Goal: Information Seeking & Learning: Learn about a topic

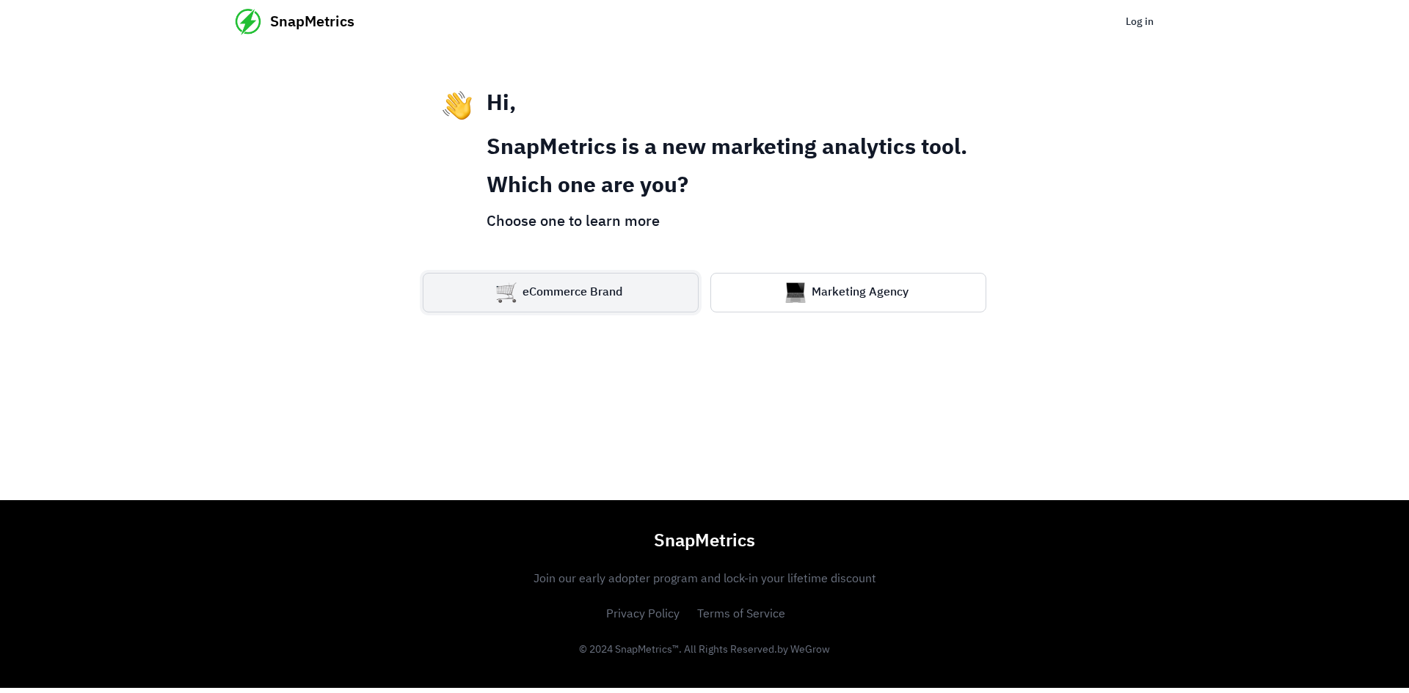
click at [645, 300] on button "eCommerce Brand" at bounding box center [561, 293] width 276 height 40
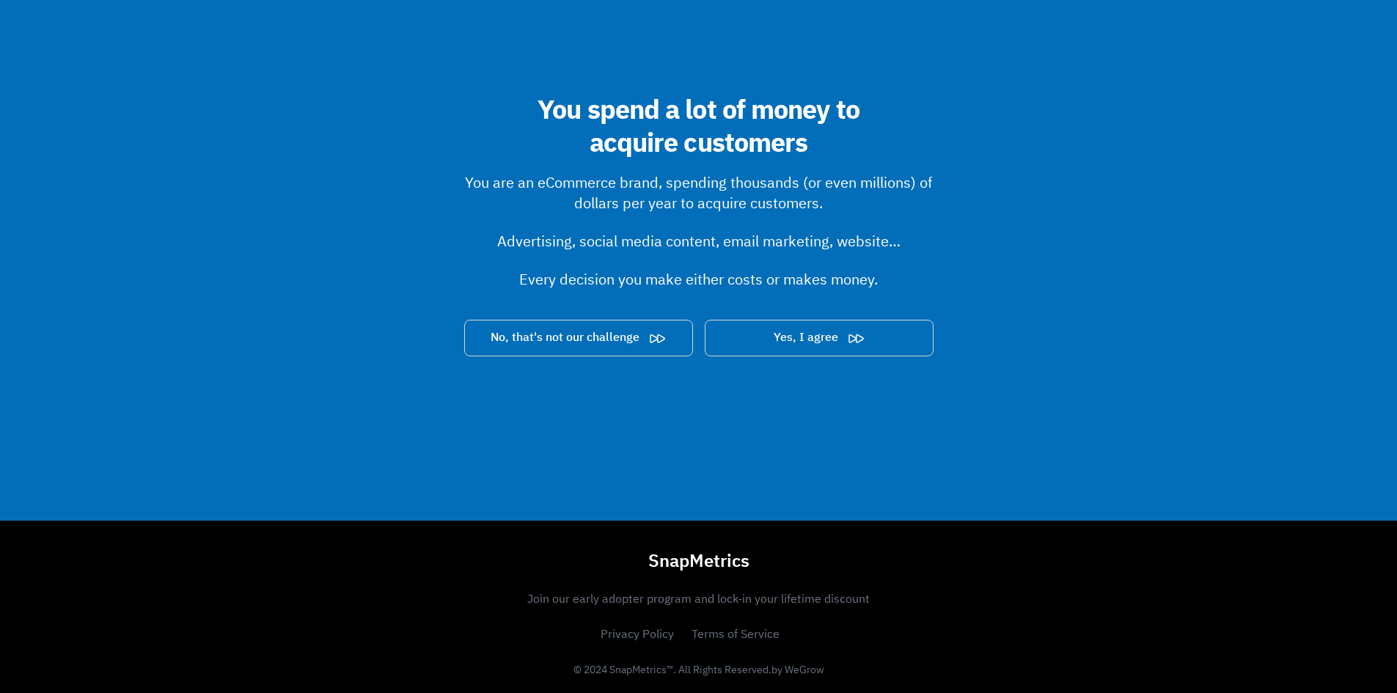
scroll to position [410, 0]
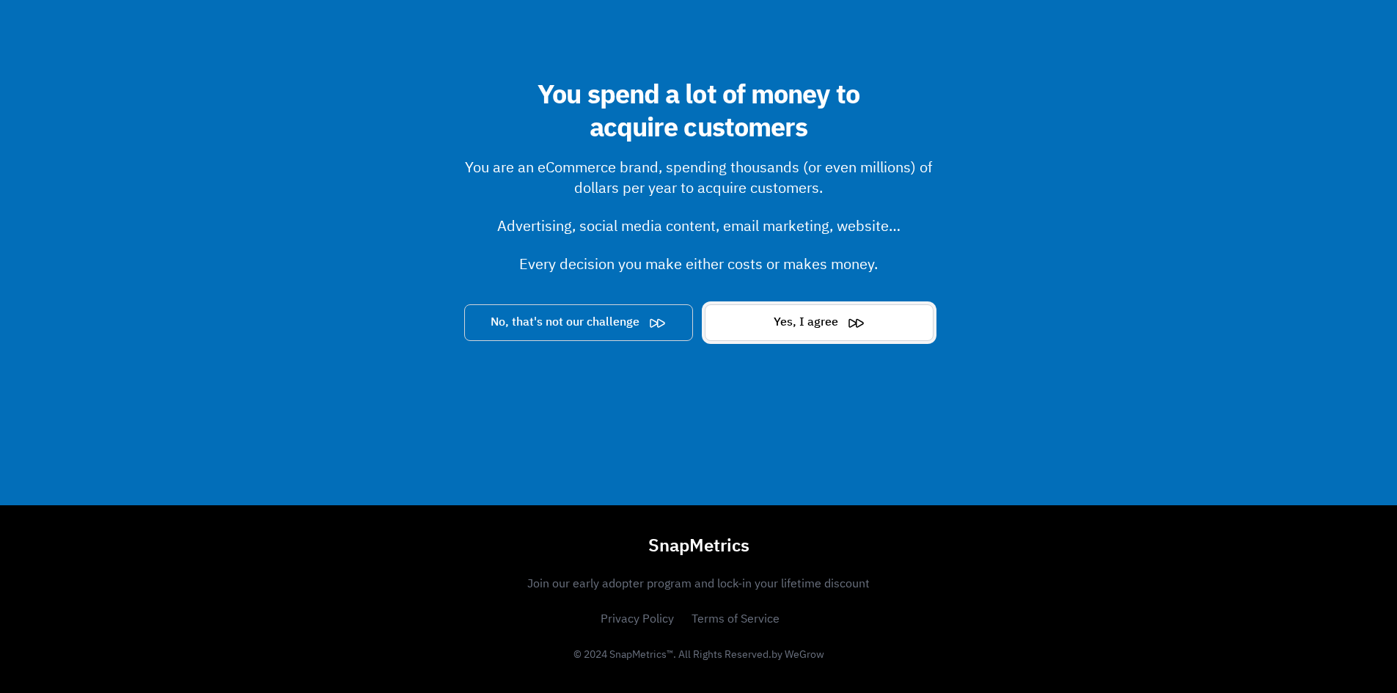
click at [833, 335] on button "Yes, I agree" at bounding box center [819, 322] width 229 height 37
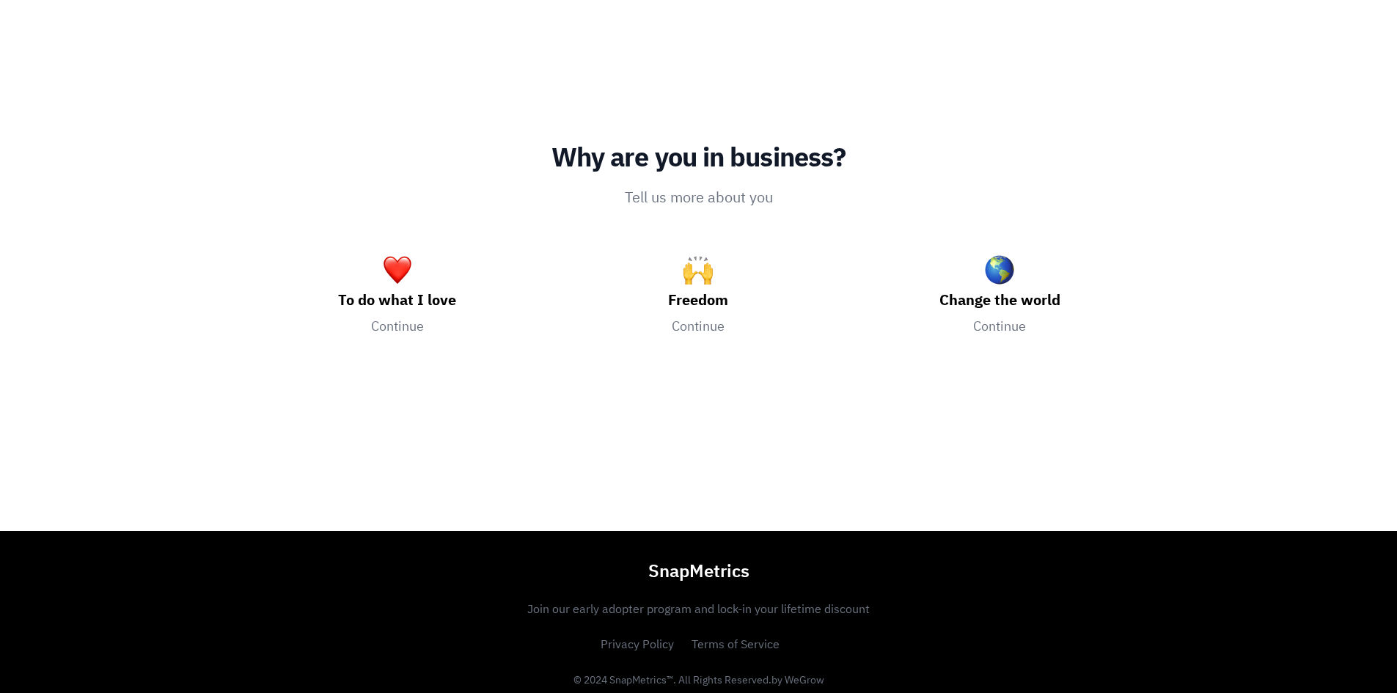
scroll to position [326, 0]
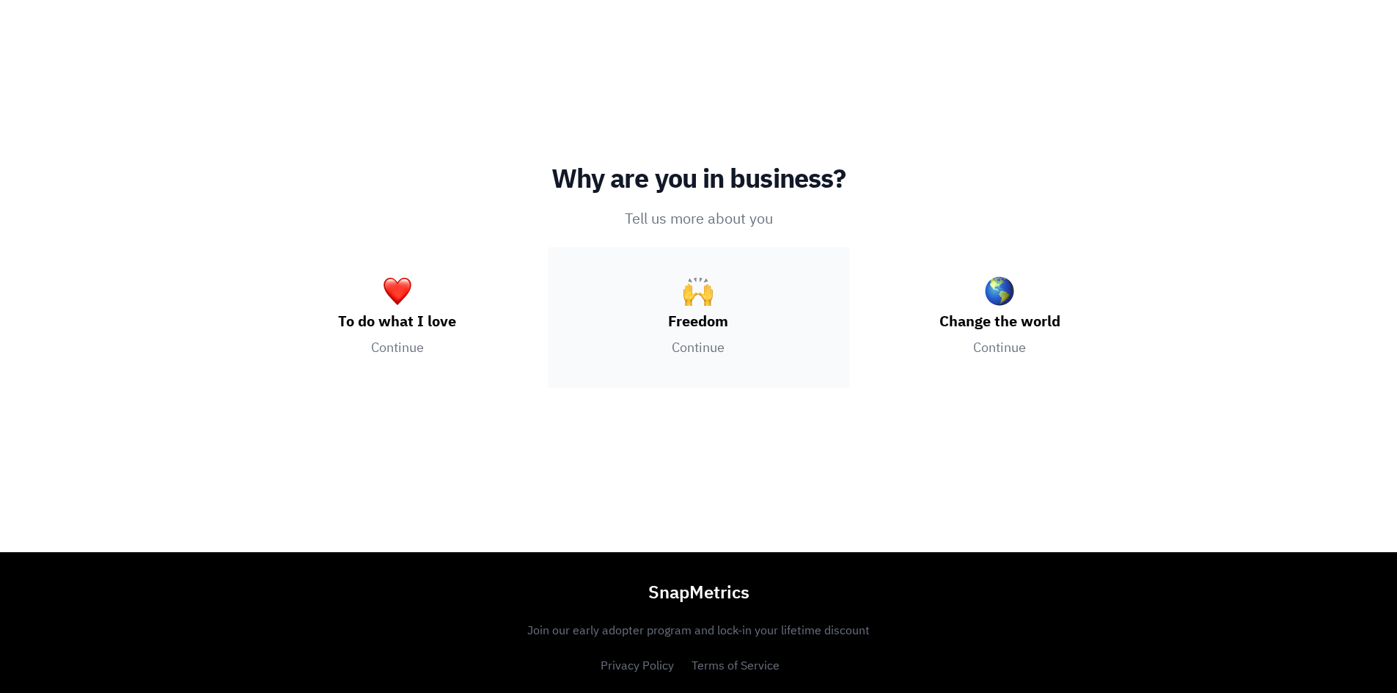
click at [688, 294] on img at bounding box center [698, 291] width 29 height 29
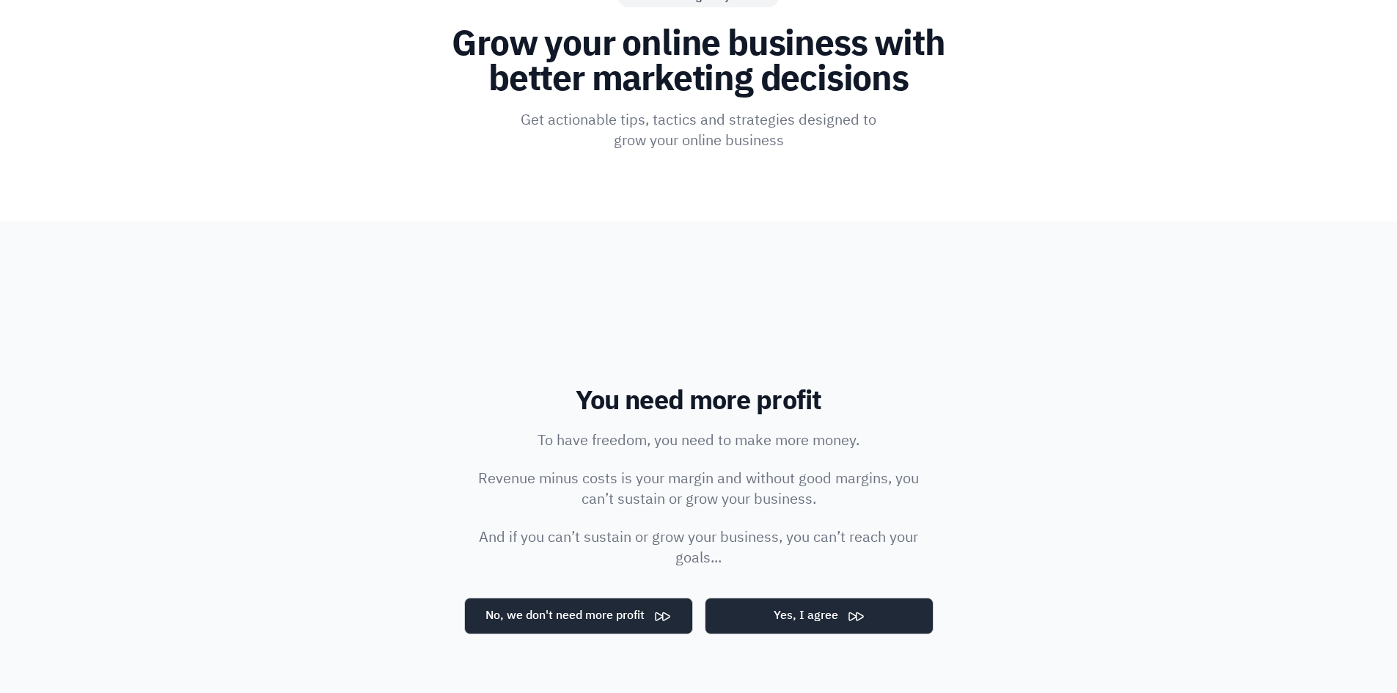
scroll to position [0, 0]
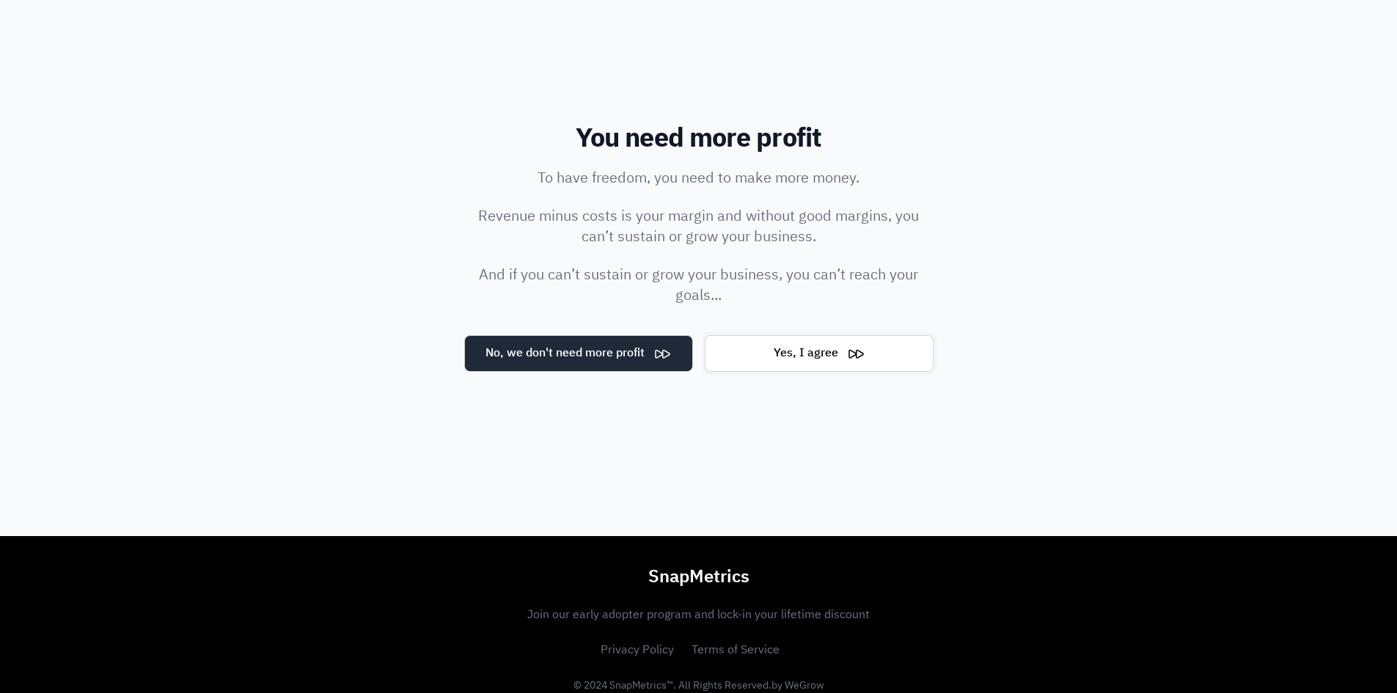
click at [742, 346] on button "Yes, I agree" at bounding box center [819, 353] width 229 height 37
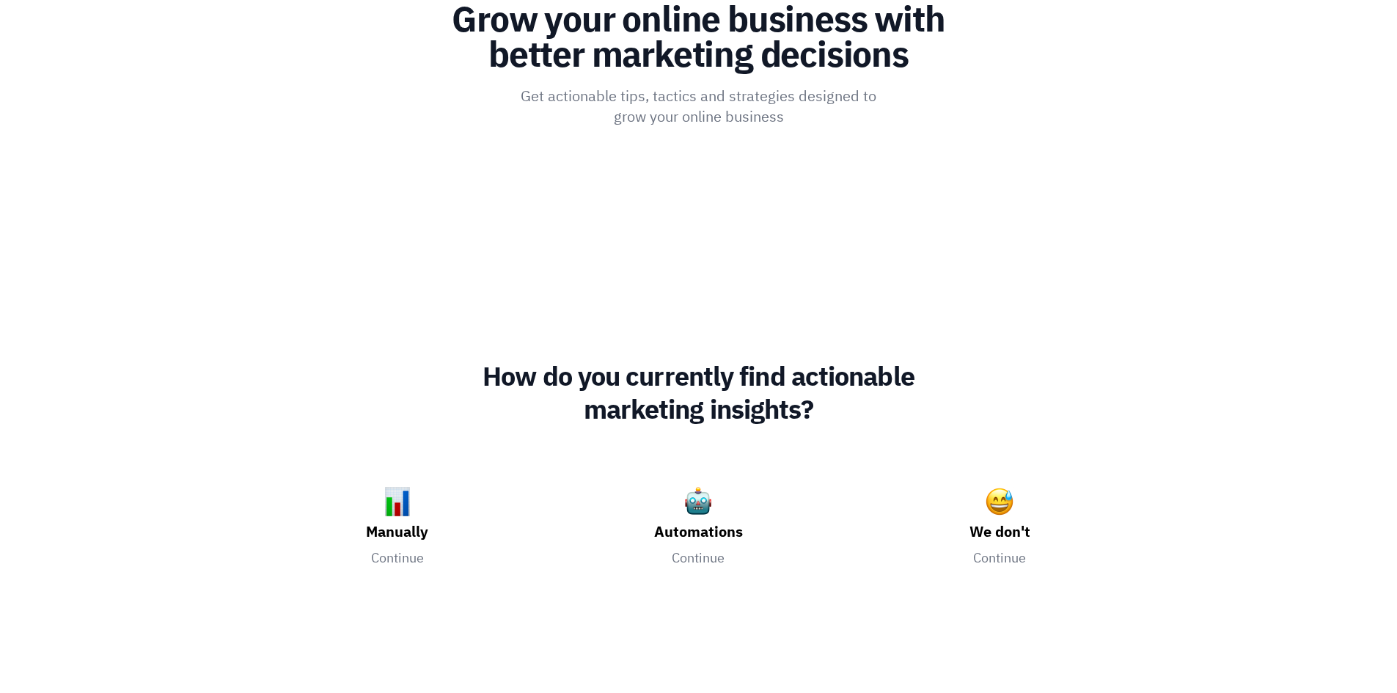
scroll to position [147, 0]
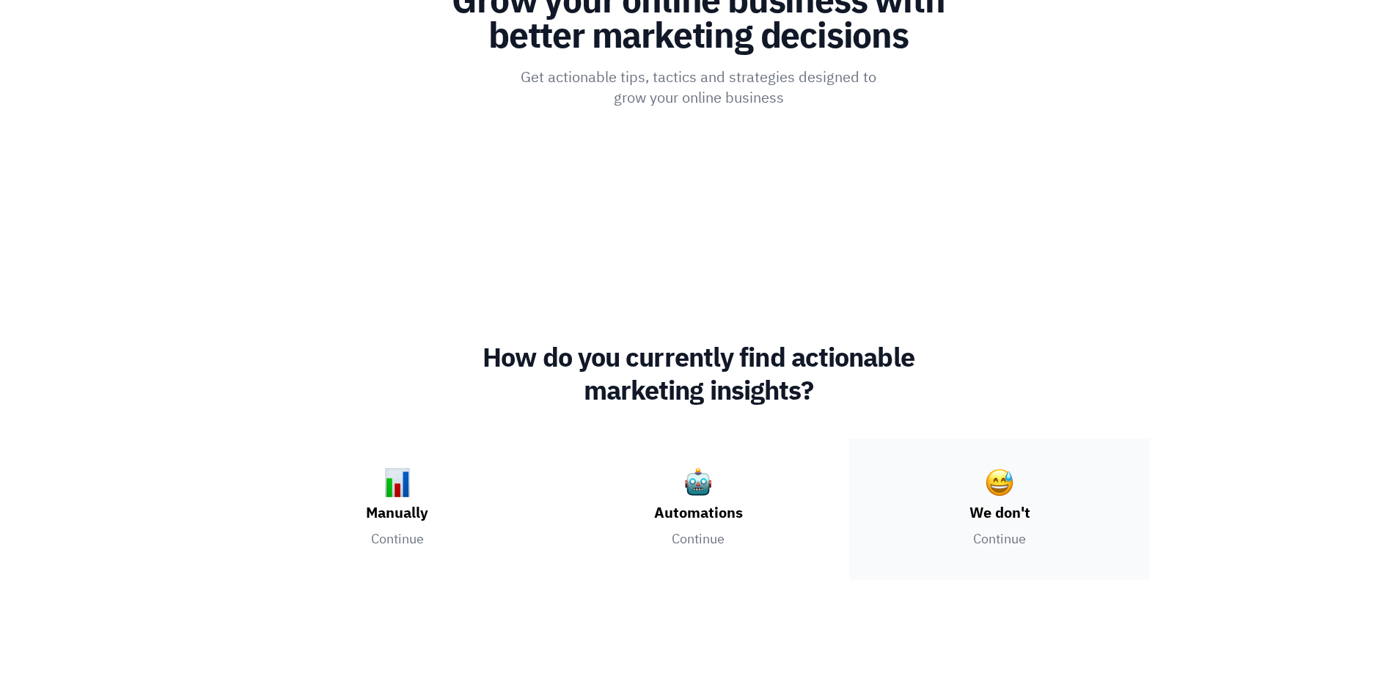
click at [993, 507] on h3 "We don't" at bounding box center [1000, 513] width 243 height 21
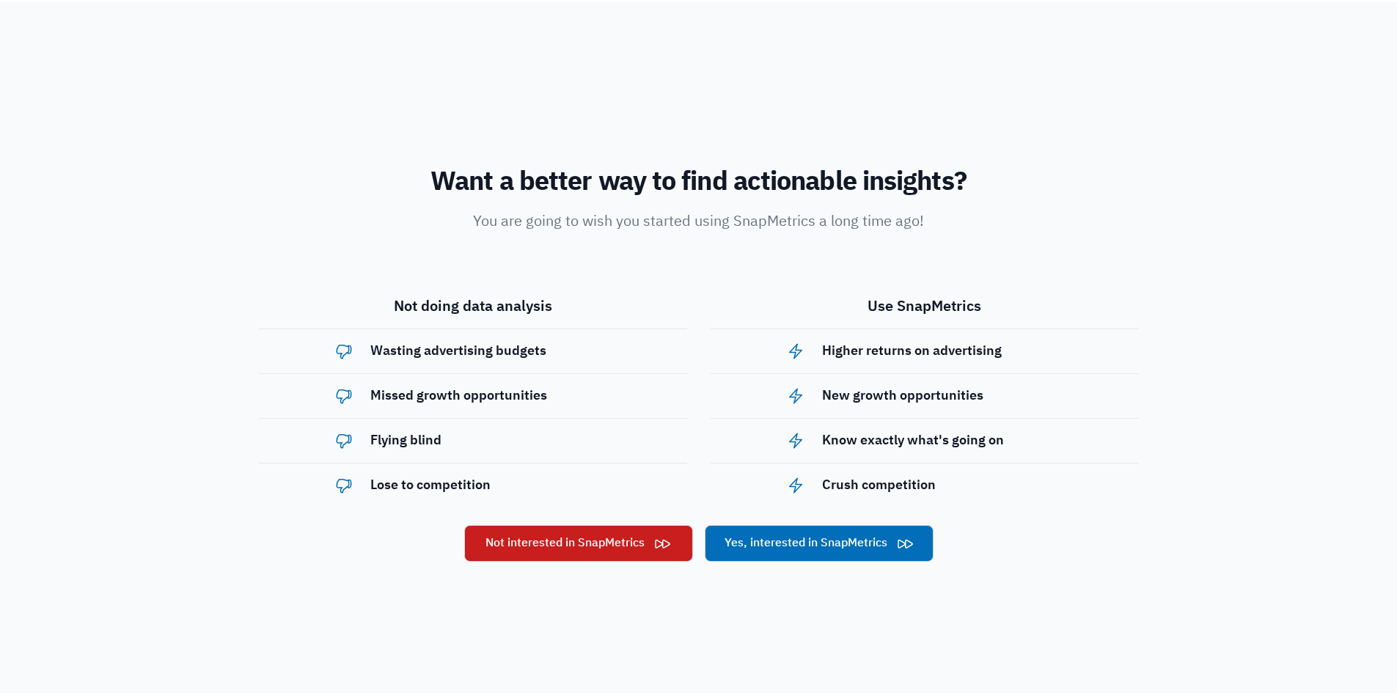
scroll to position [326, 0]
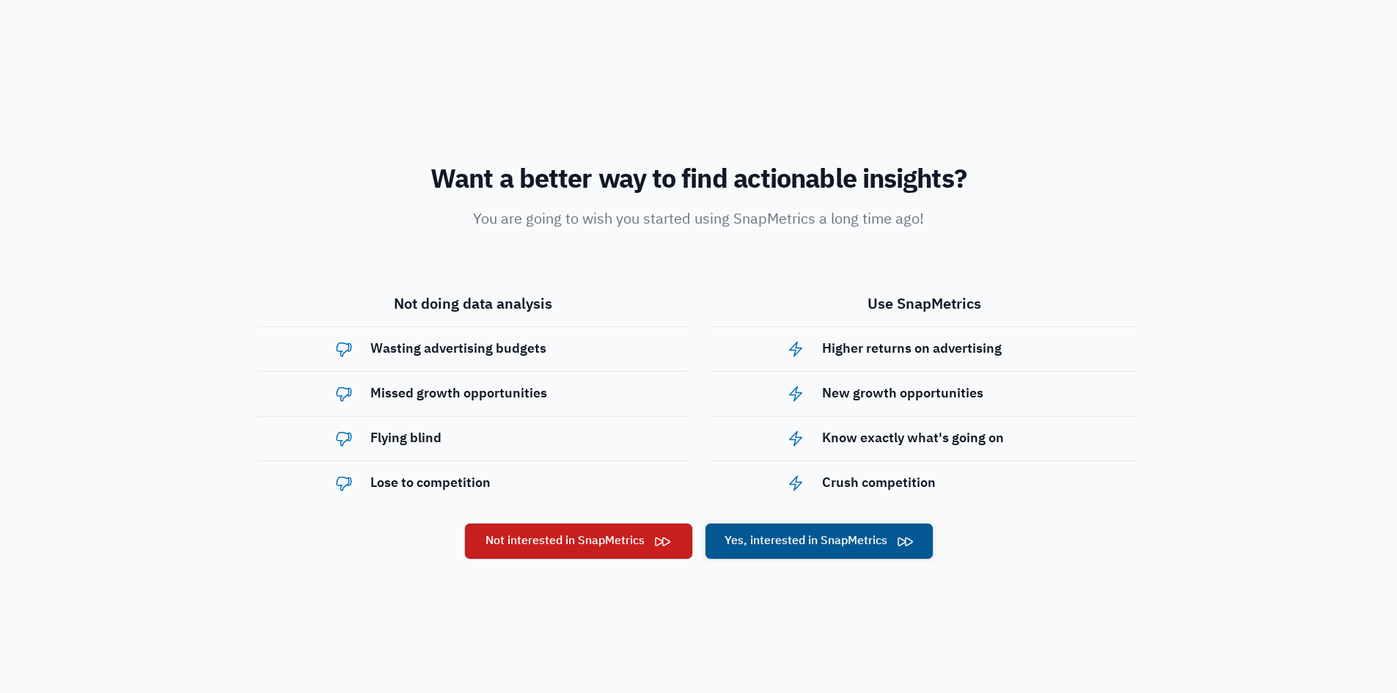
click at [819, 546] on button "Yes, interested in SnapMetrics" at bounding box center [819, 541] width 229 height 37
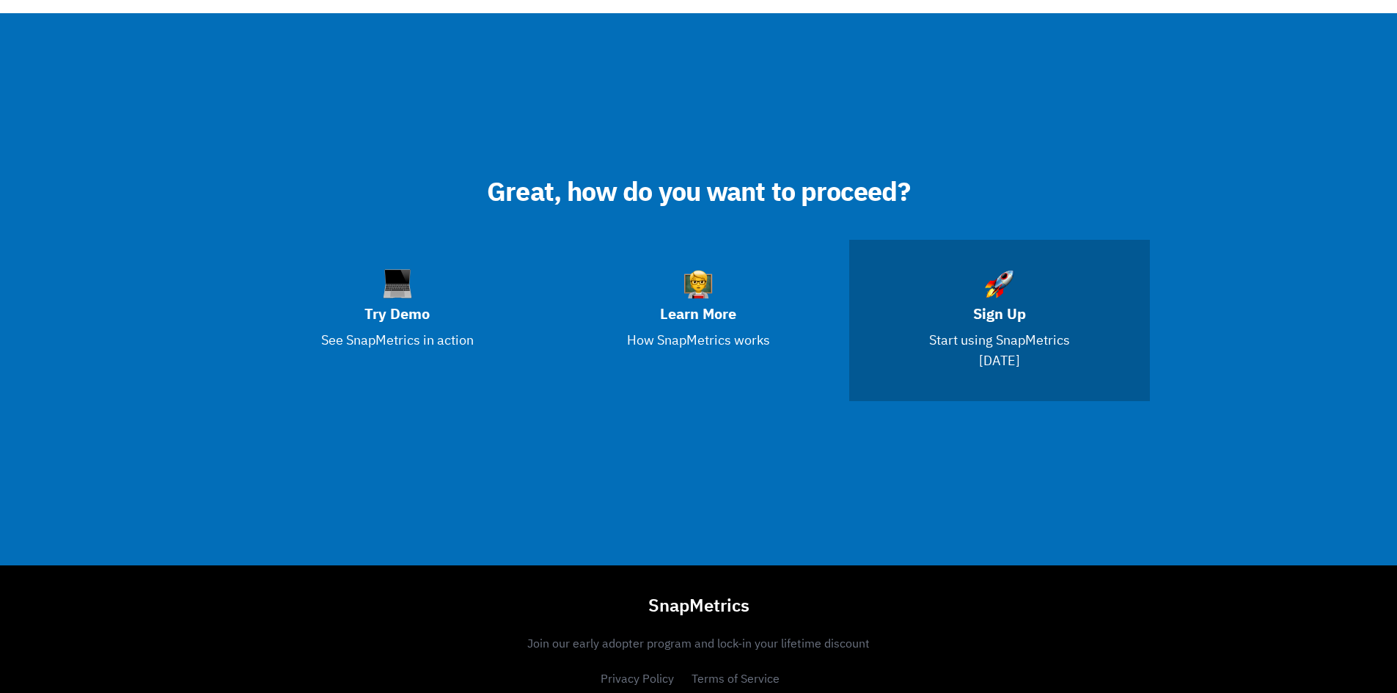
scroll to position [279, 0]
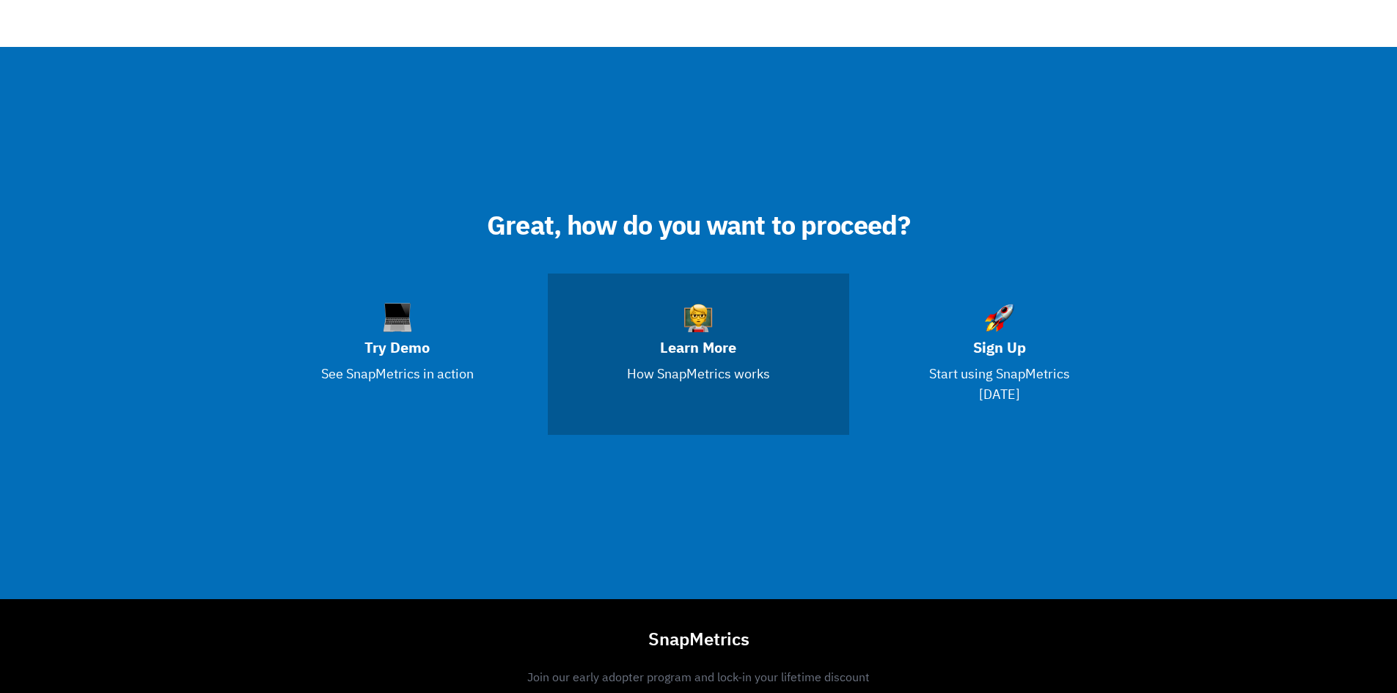
click at [702, 342] on h3 "Learn More" at bounding box center [698, 348] width 243 height 21
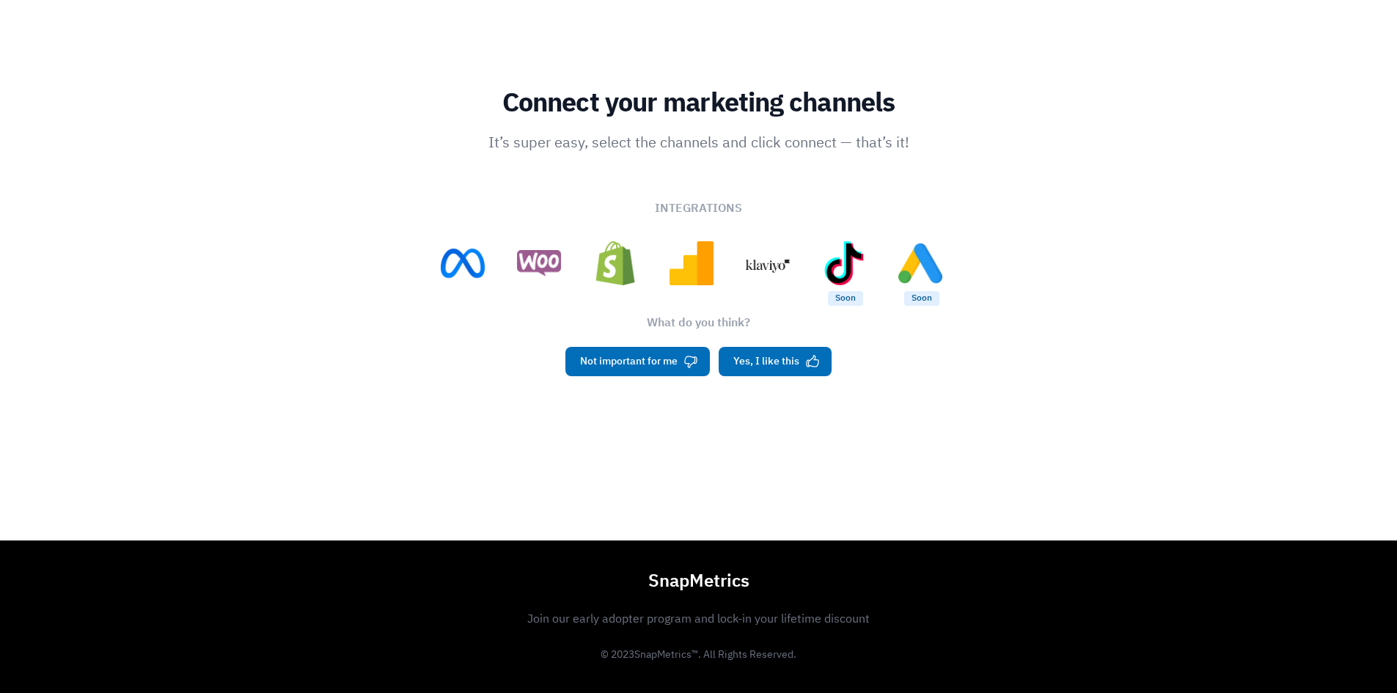
scroll to position [293, 0]
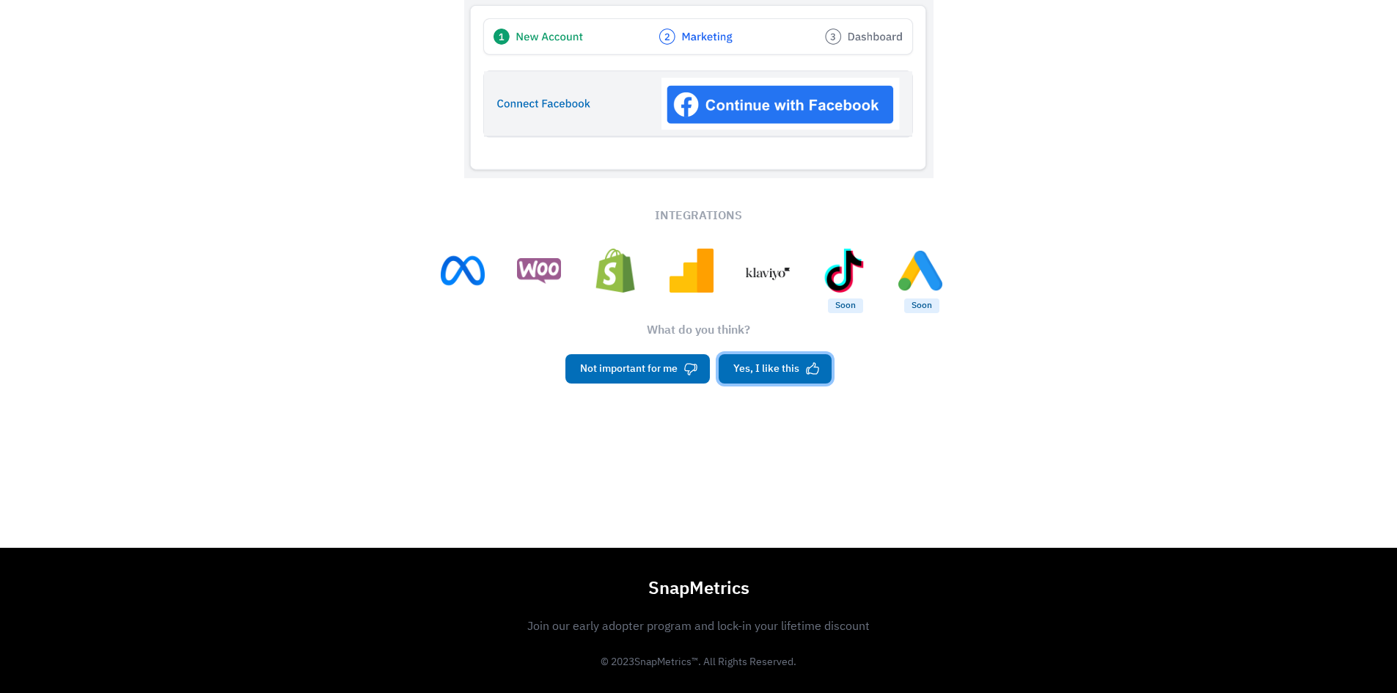
click at [830, 367] on button "Yes, I like this" at bounding box center [775, 368] width 113 height 29
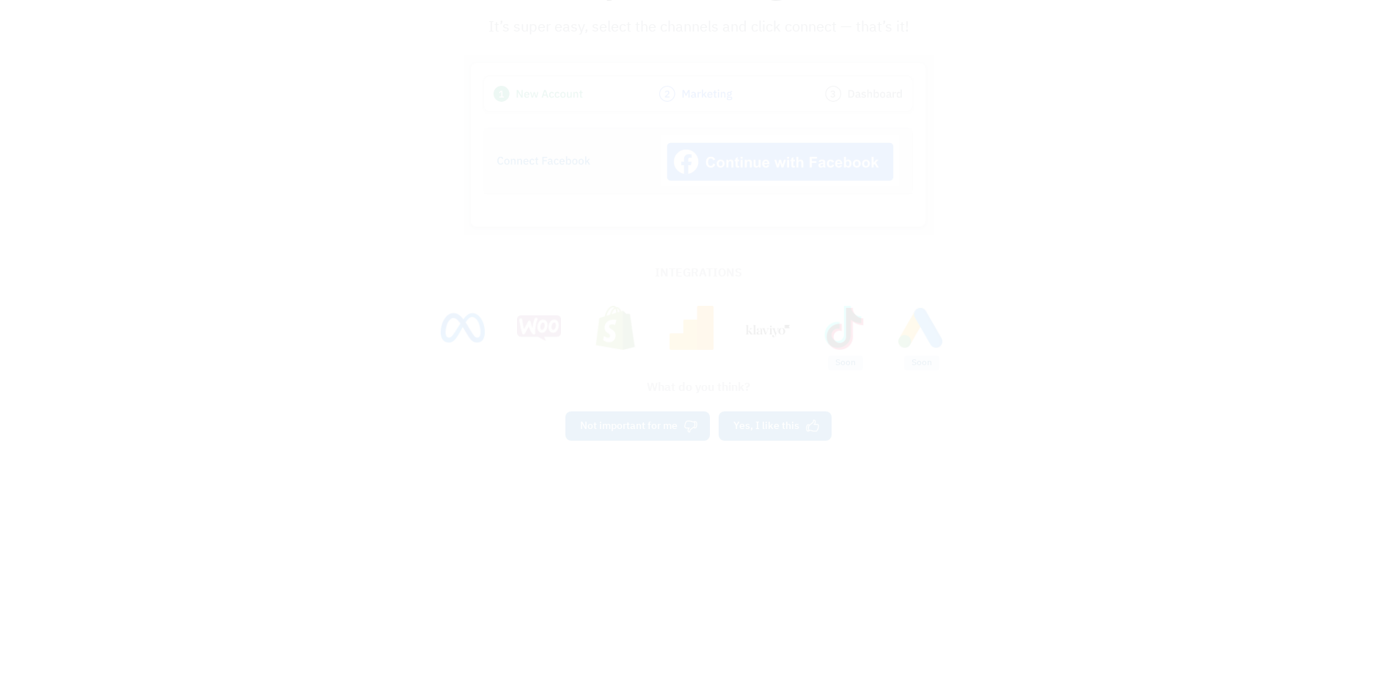
scroll to position [35, 0]
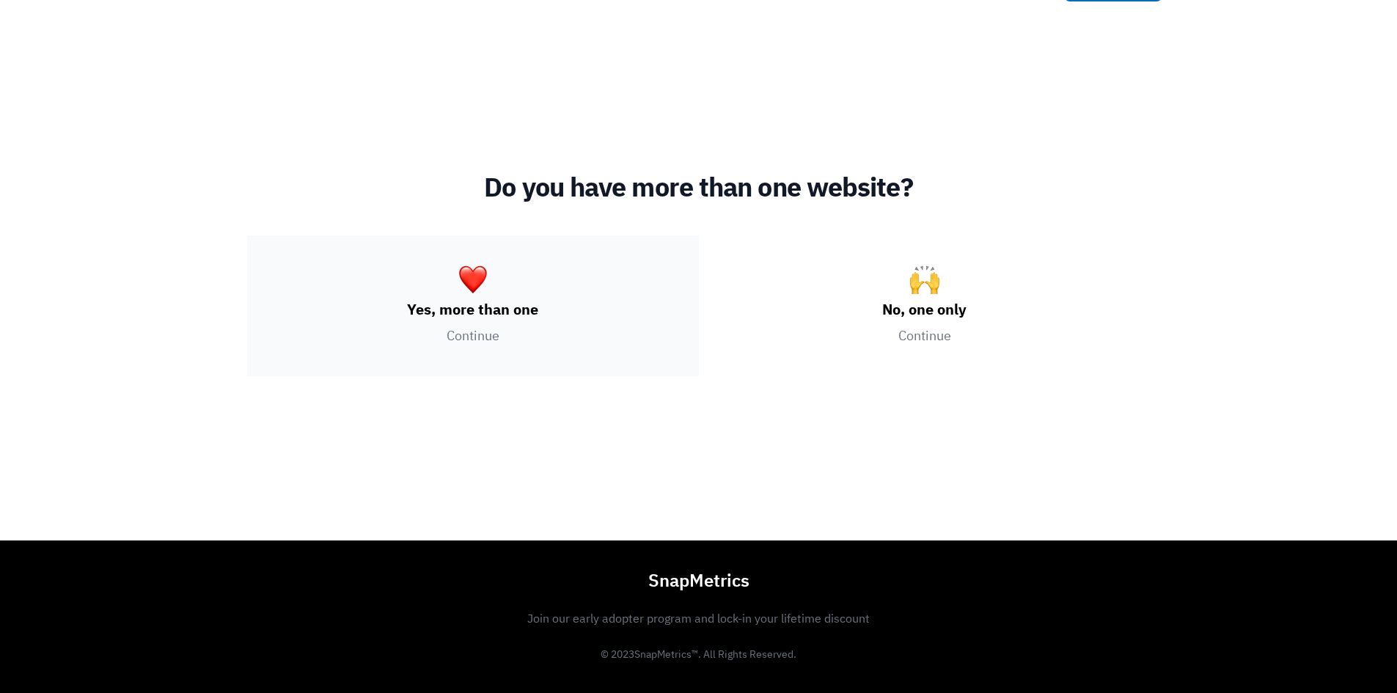
click at [538, 296] on div "Yes, more than one Continue" at bounding box center [473, 305] width 452 height 141
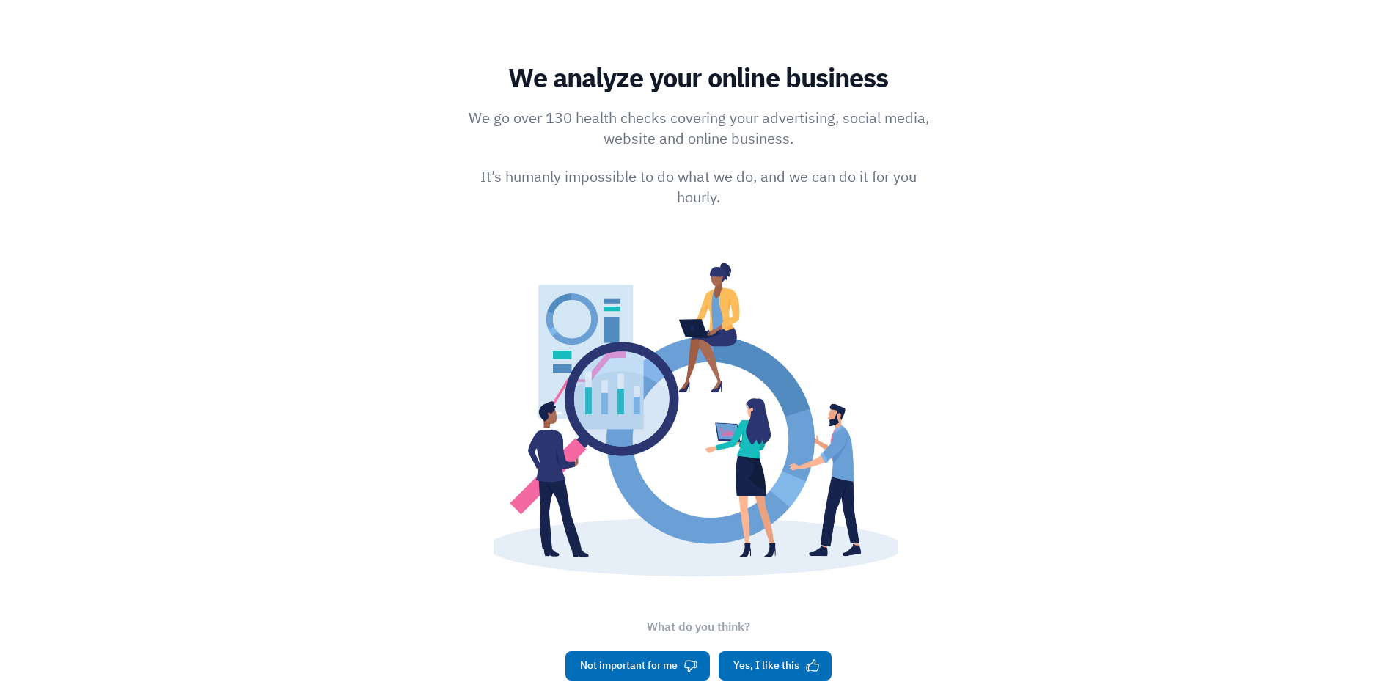
scroll to position [367, 0]
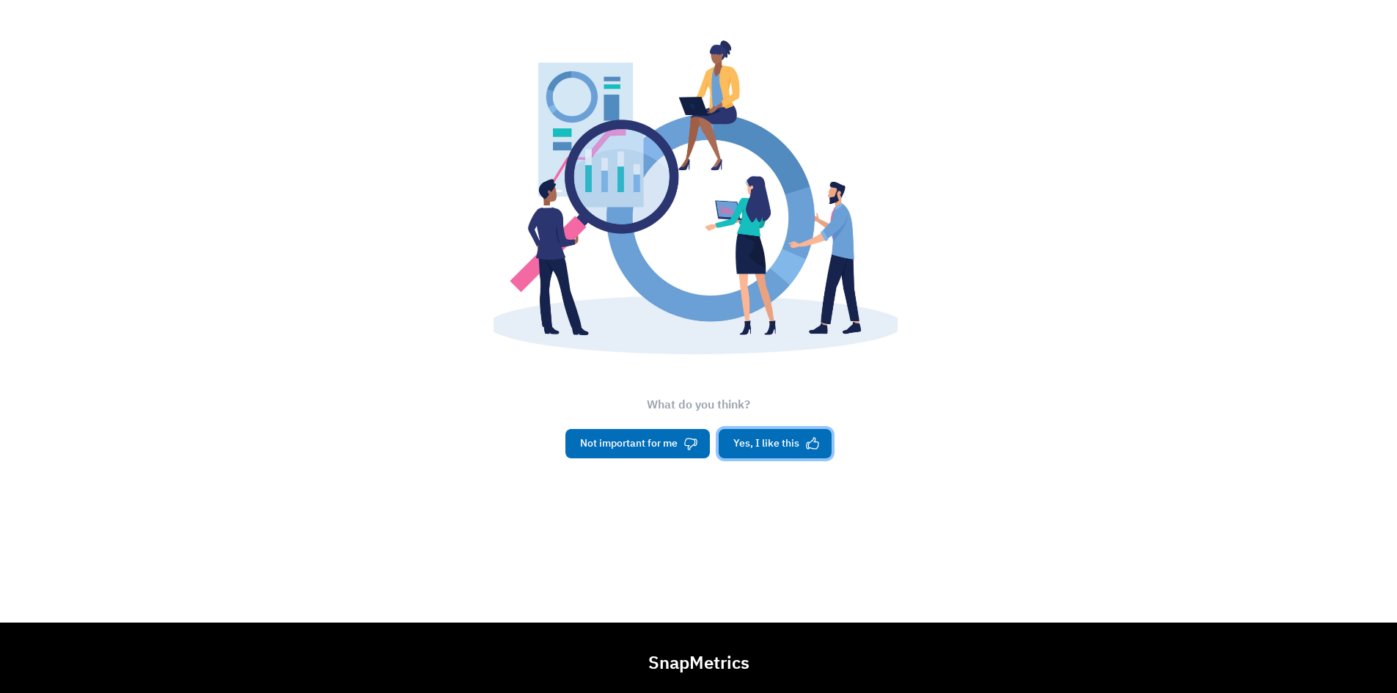
click at [807, 437] on icon "button" at bounding box center [812, 443] width 15 height 15
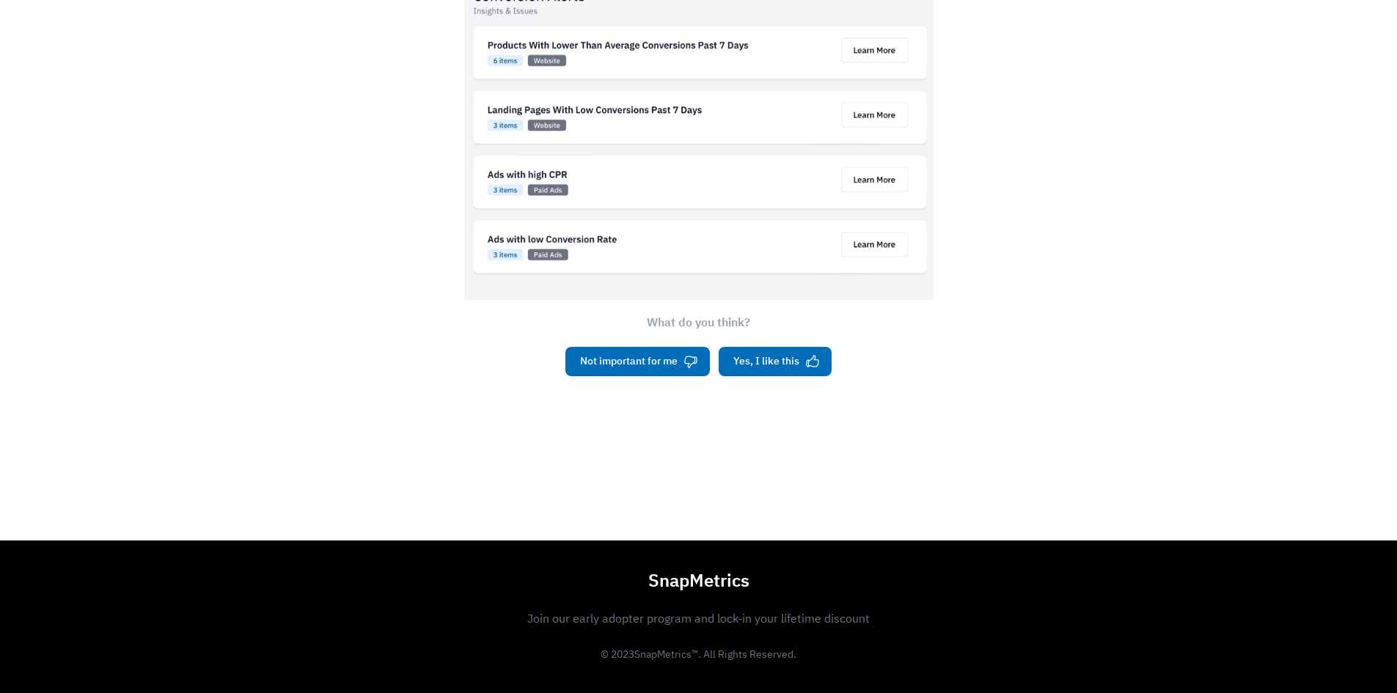
scroll to position [398, 0]
click at [783, 354] on button "Yes, I like this" at bounding box center [775, 361] width 113 height 29
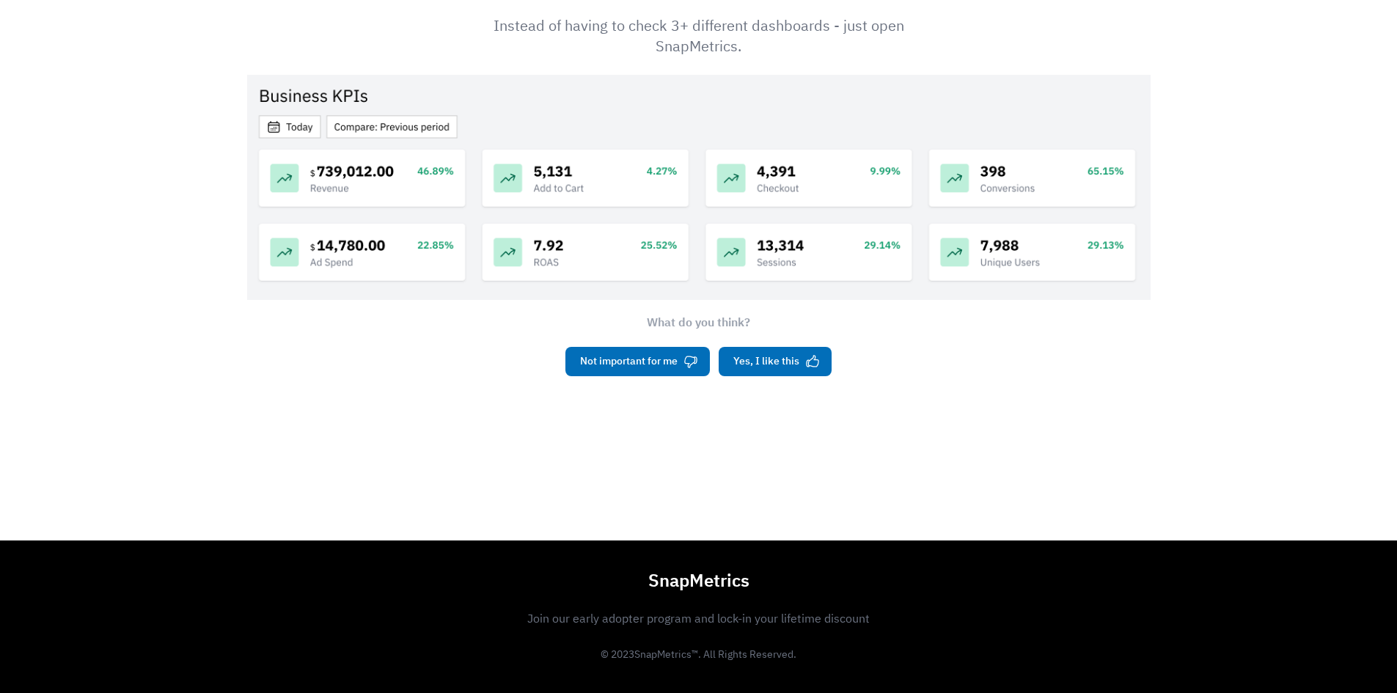
scroll to position [44, 0]
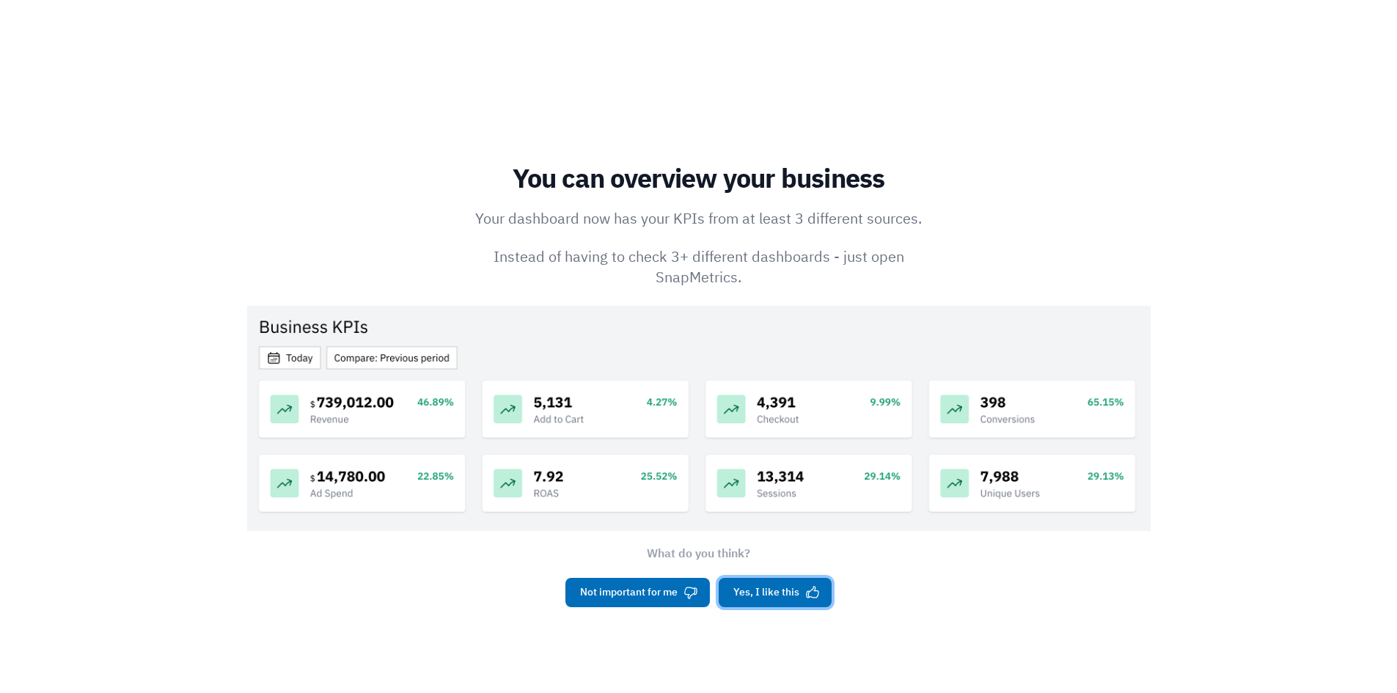
click at [789, 596] on button "Yes, I like this" at bounding box center [775, 592] width 113 height 29
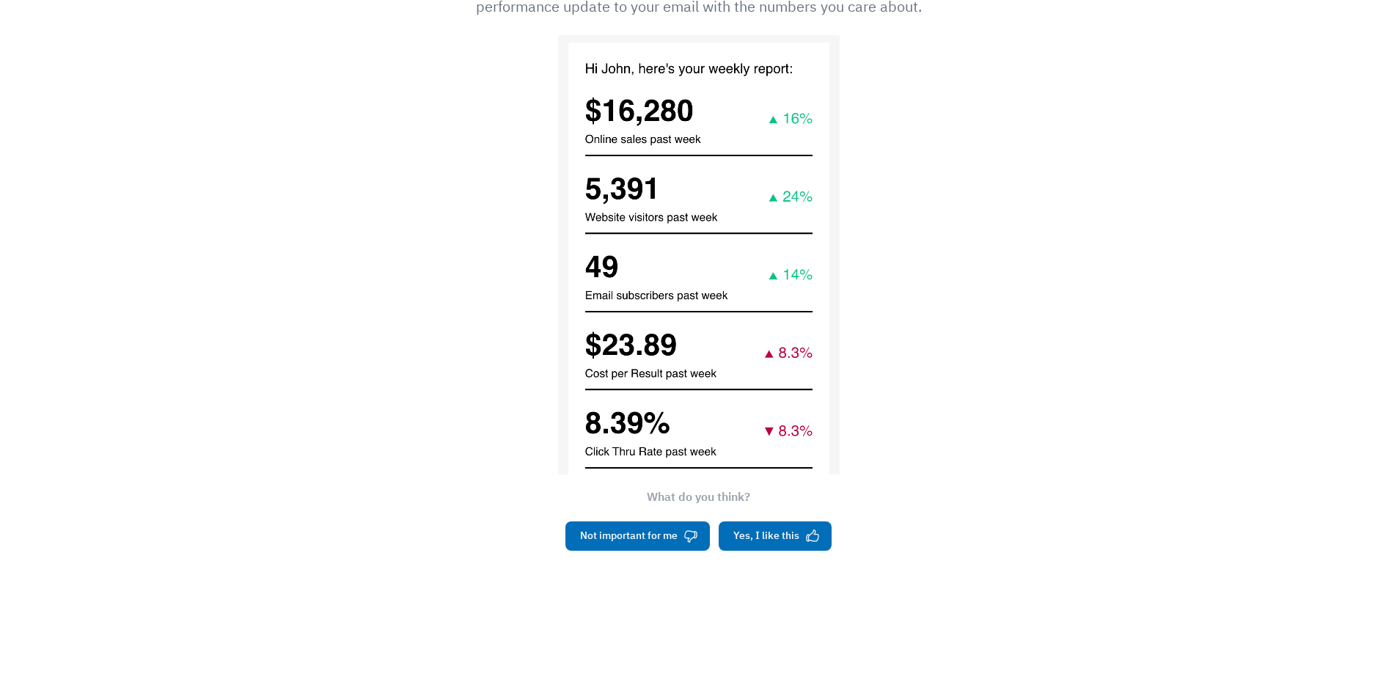
scroll to position [451, 0]
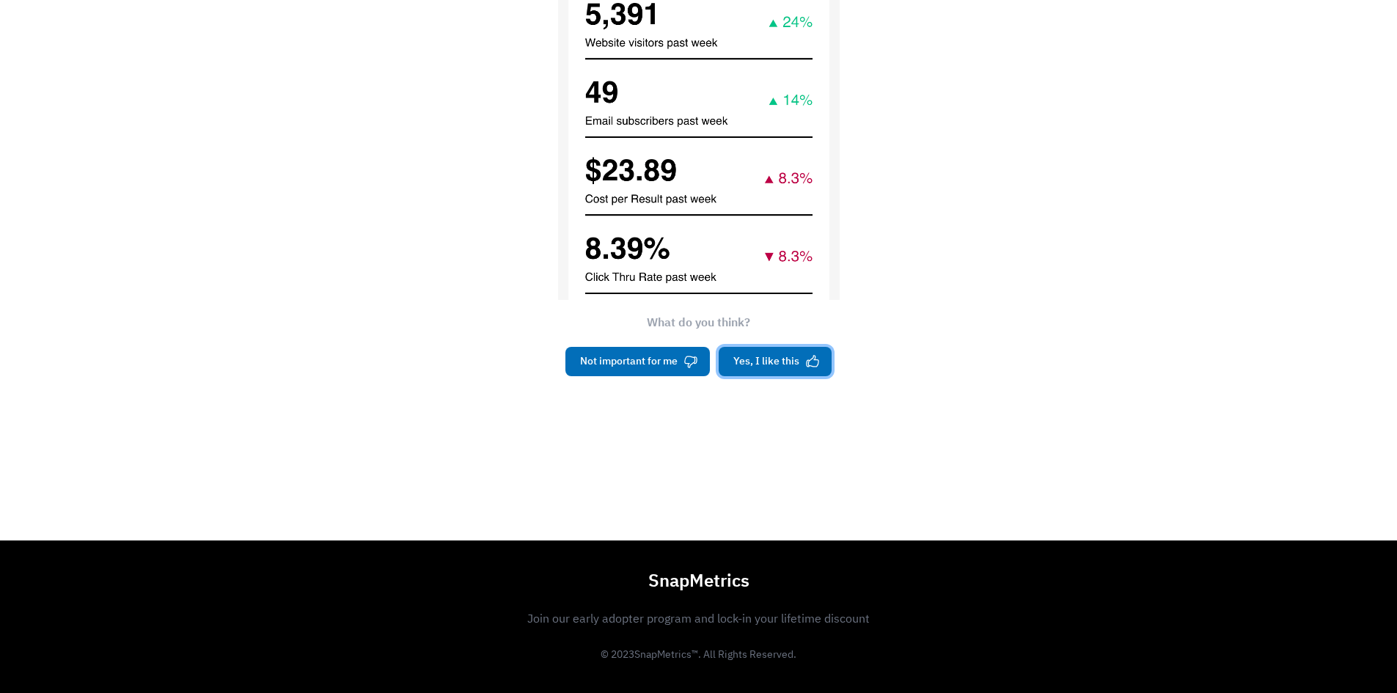
click at [804, 363] on button "Yes, I like this" at bounding box center [775, 361] width 113 height 29
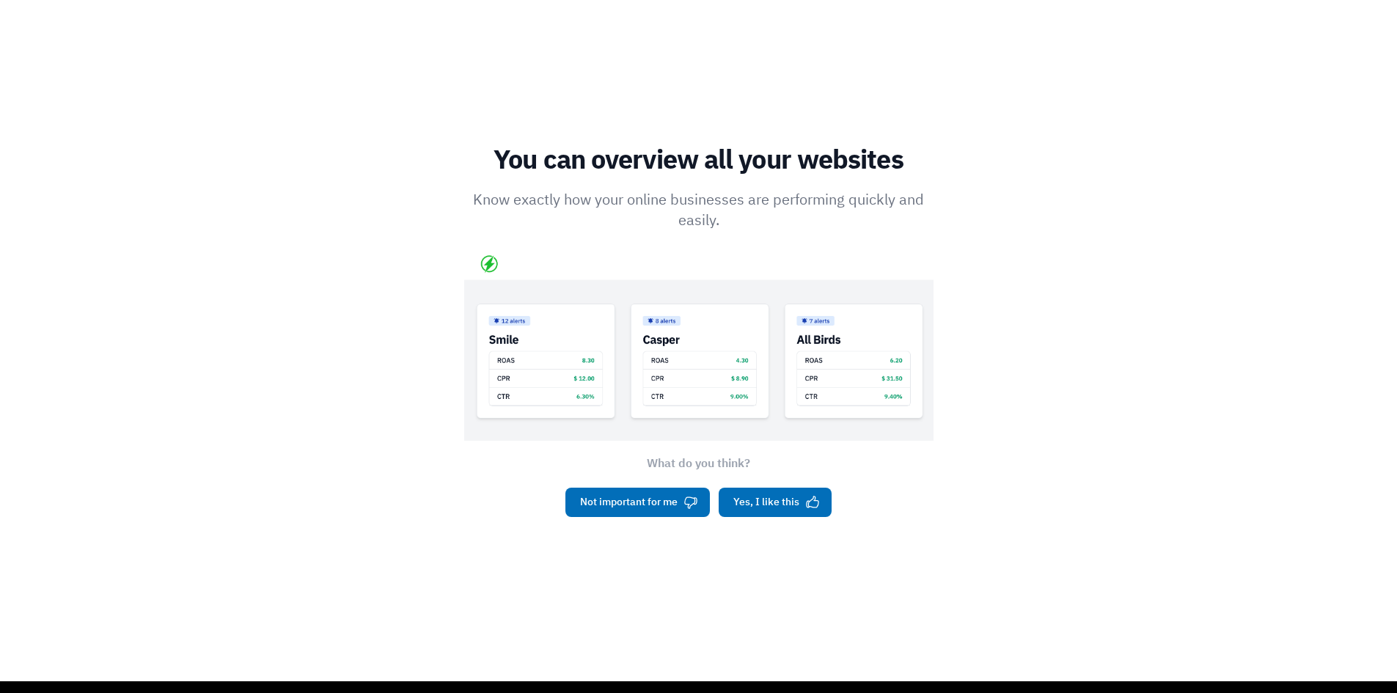
scroll to position [44, 0]
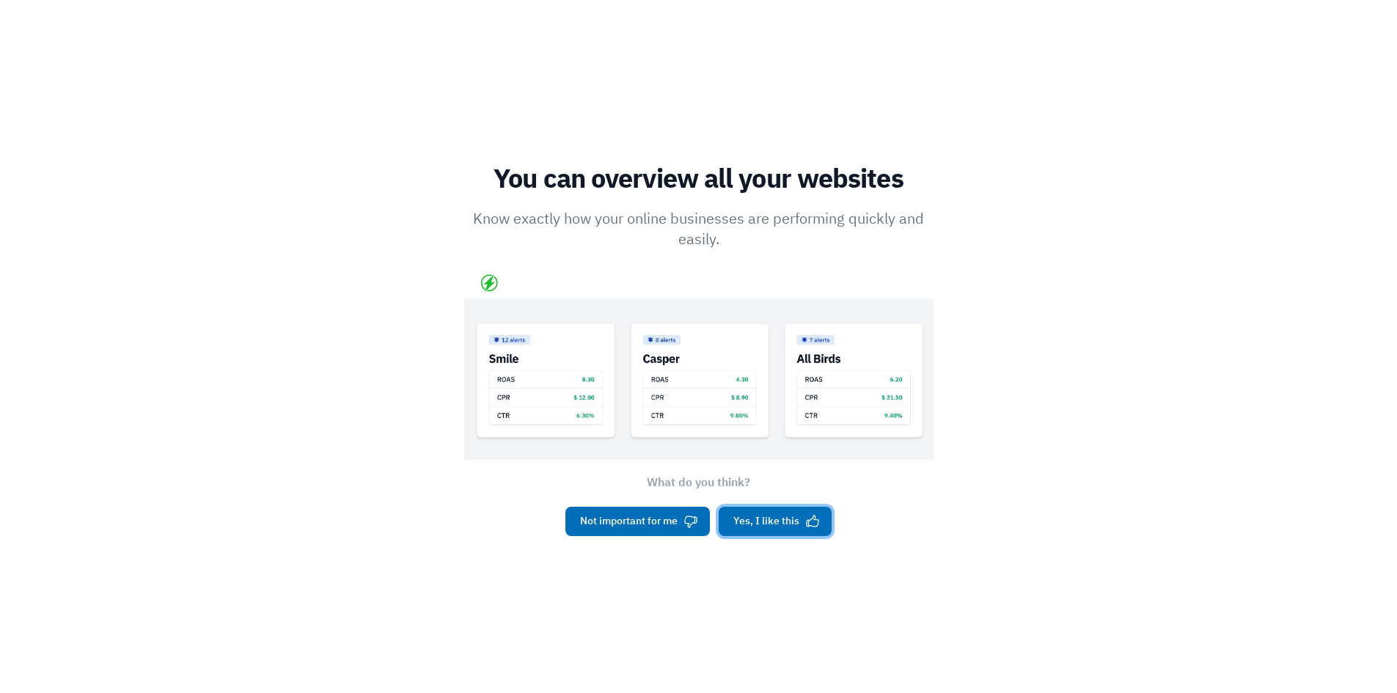
click at [759, 510] on button "Yes, I like this" at bounding box center [775, 521] width 113 height 29
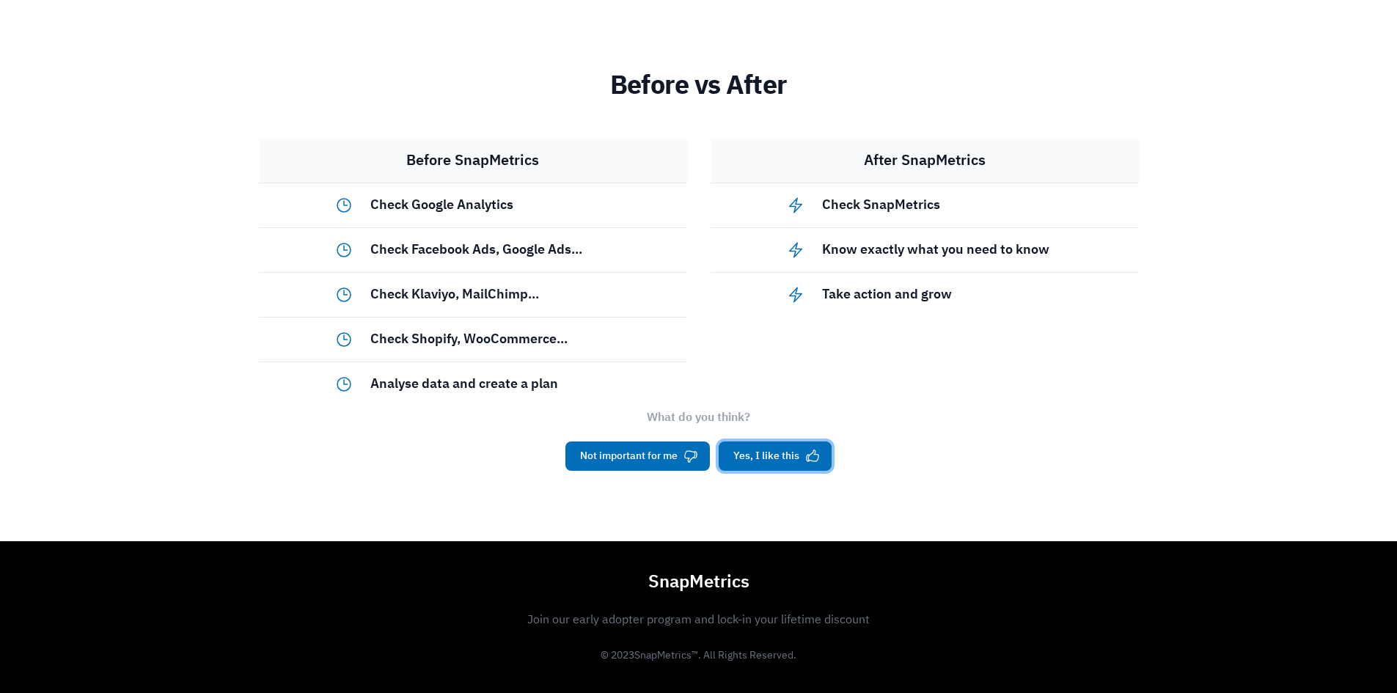
click at [786, 451] on button "Yes, I like this" at bounding box center [775, 456] width 113 height 29
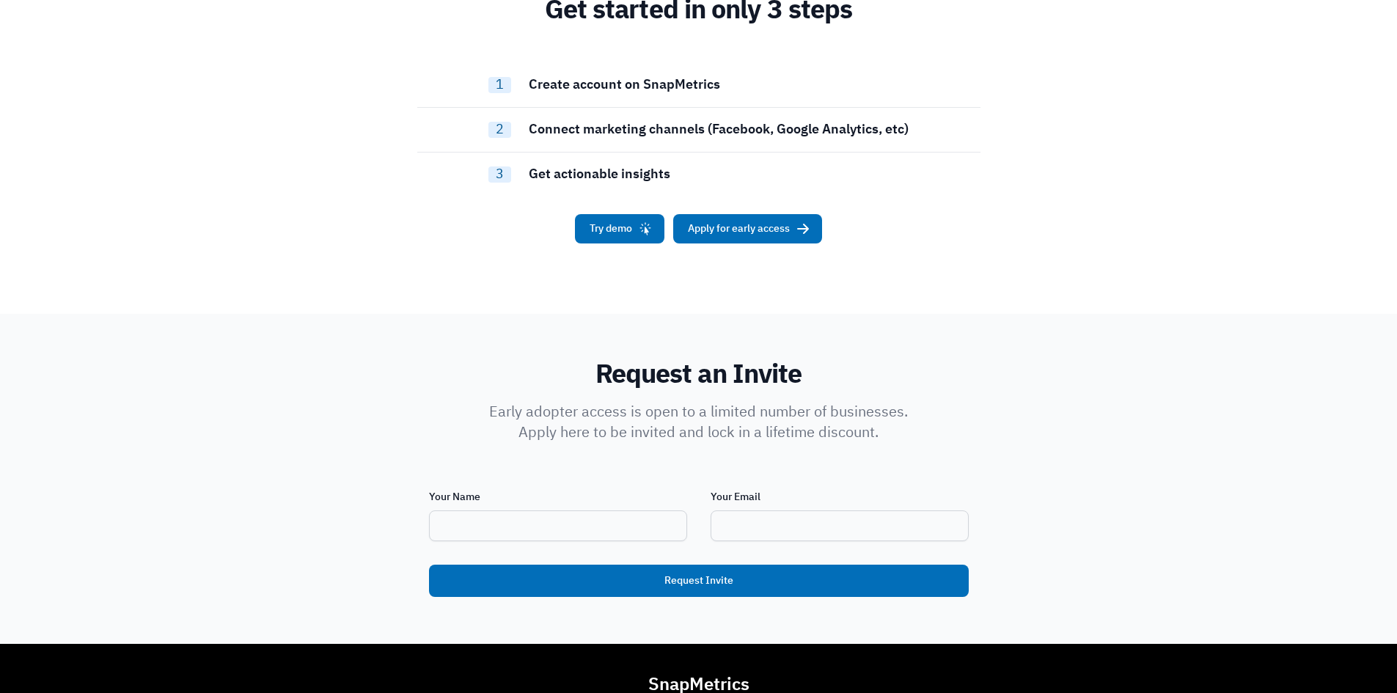
scroll to position [0, 0]
